Goal: Check status: Check status

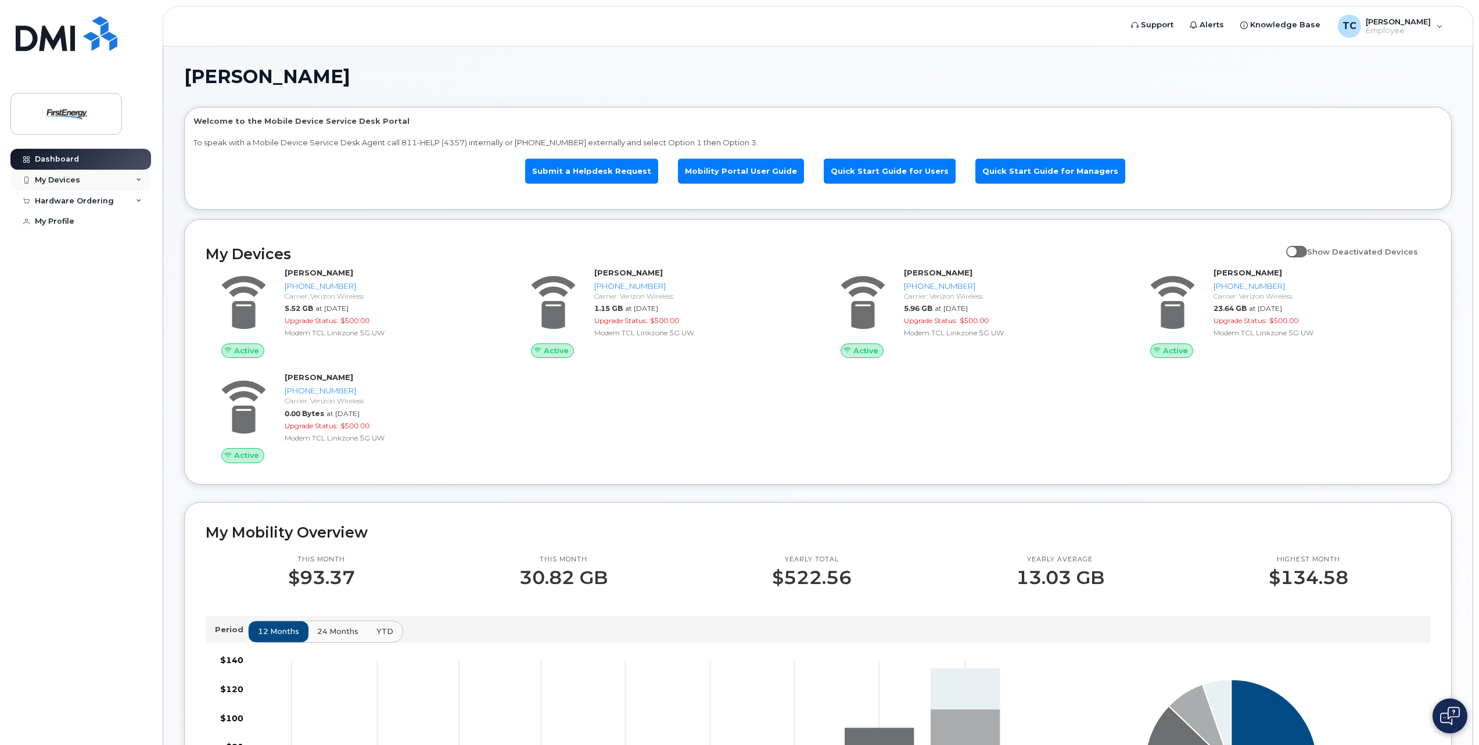
click at [59, 178] on div "My Devices" at bounding box center [57, 179] width 45 height 9
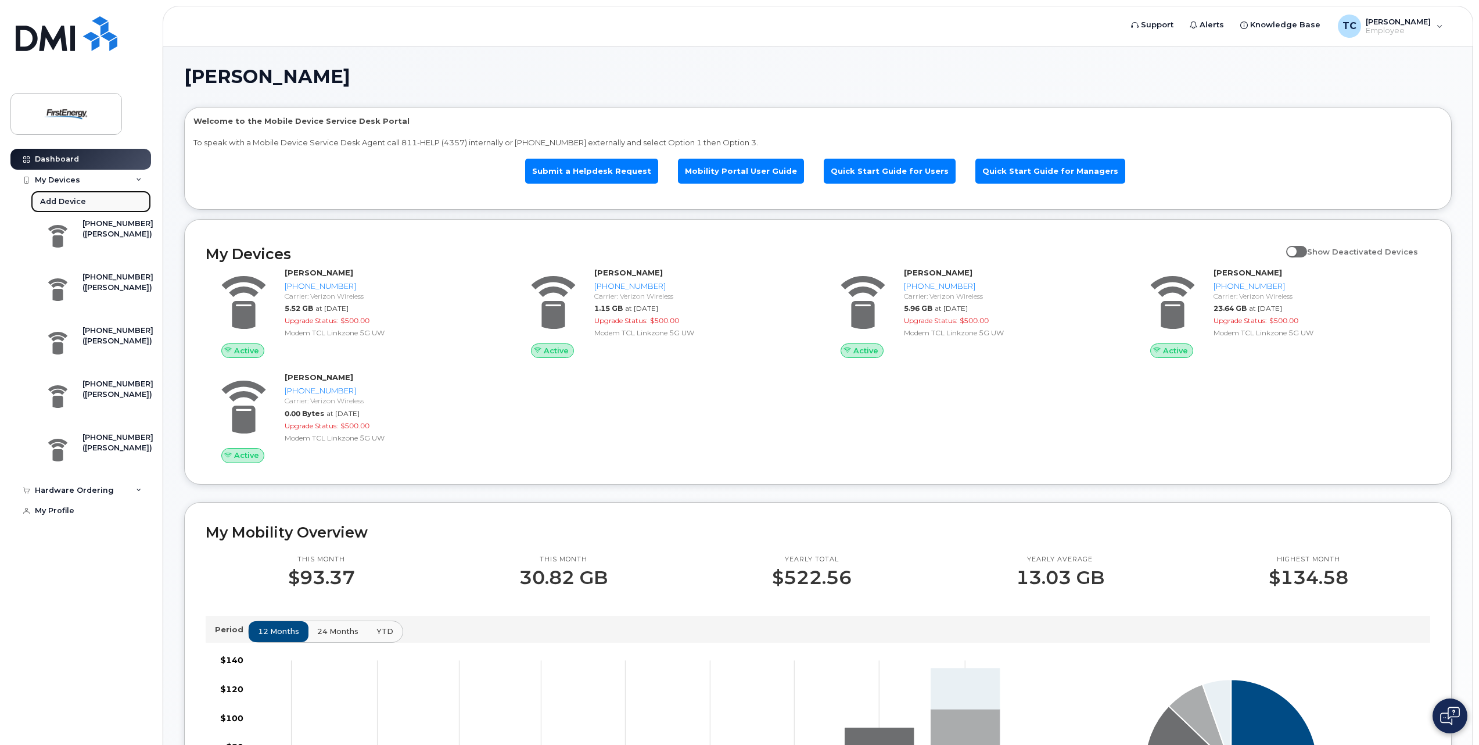
click at [64, 202] on div "Add Device" at bounding box center [63, 201] width 46 height 10
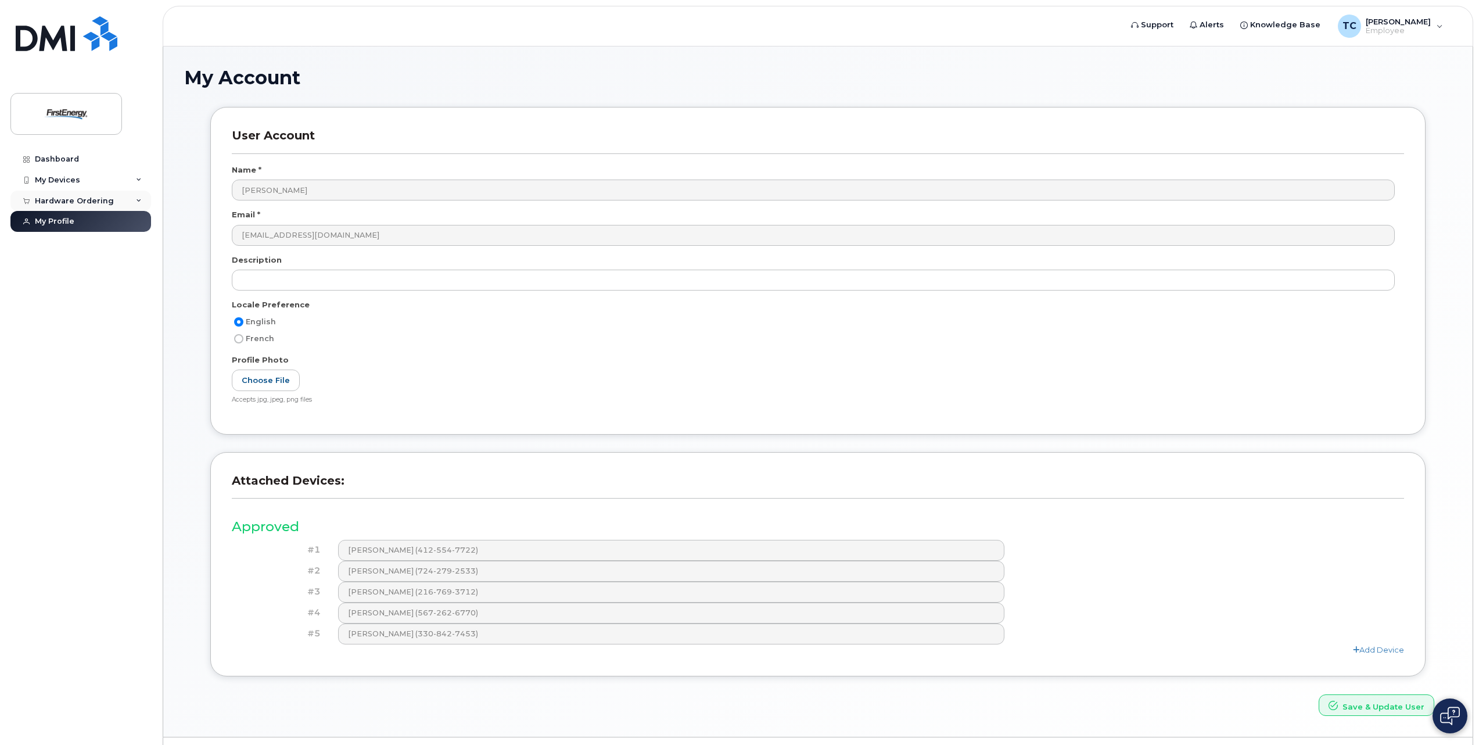
click at [102, 203] on div "Hardware Ordering" at bounding box center [74, 200] width 79 height 9
click at [73, 245] on div "New Order" at bounding box center [62, 244] width 44 height 10
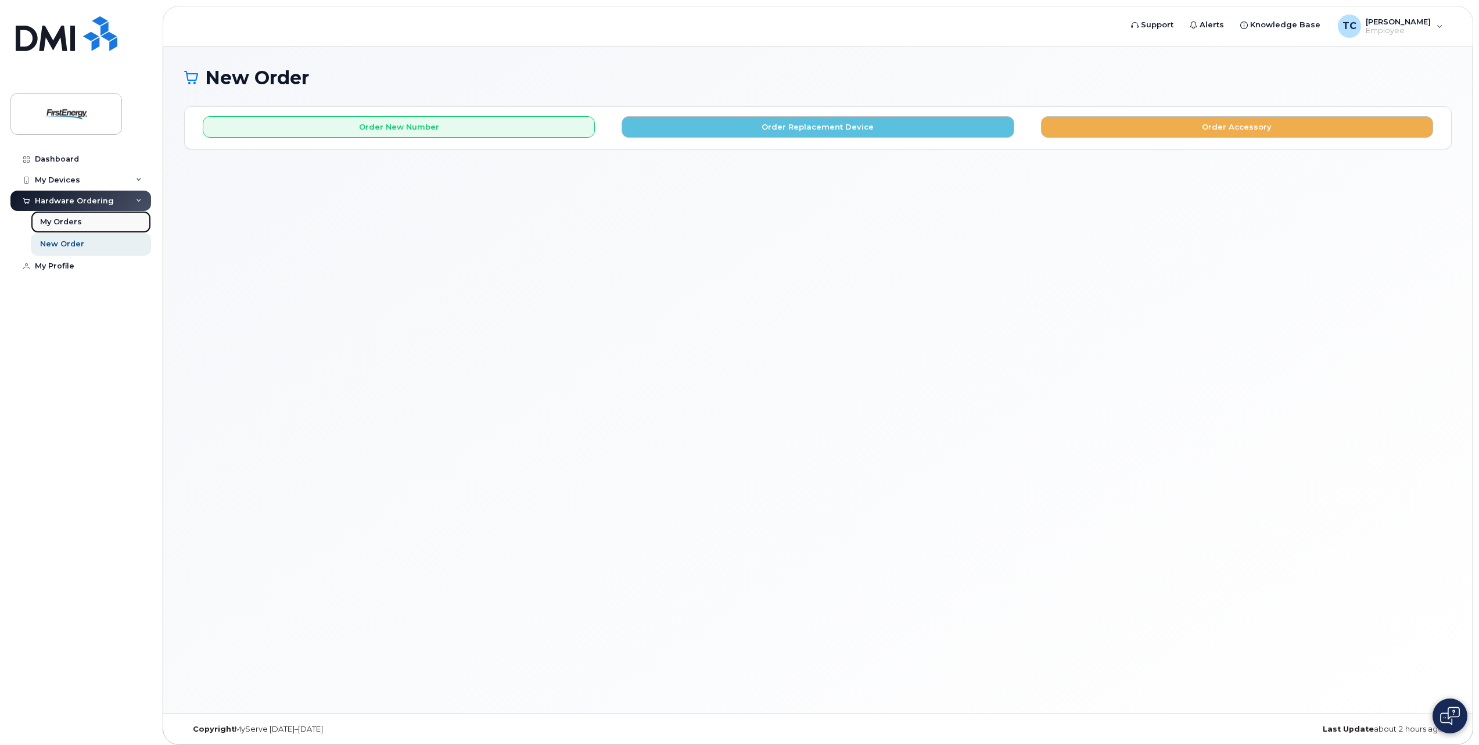
click at [56, 222] on div "My Orders" at bounding box center [61, 222] width 42 height 10
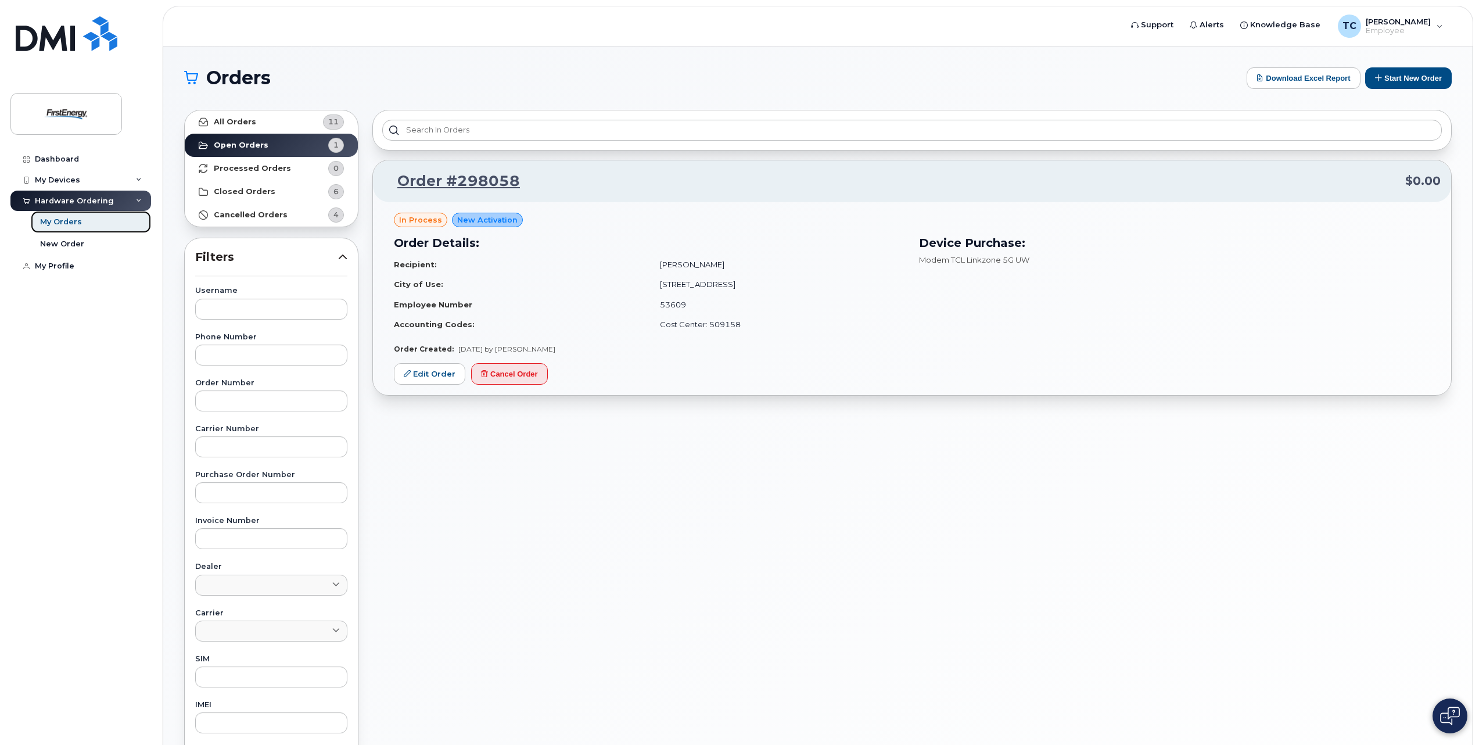
click at [56, 222] on div "My Orders" at bounding box center [61, 222] width 42 height 10
click at [472, 178] on link "Order #298058" at bounding box center [451, 181] width 137 height 21
